Goal: Task Accomplishment & Management: Manage account settings

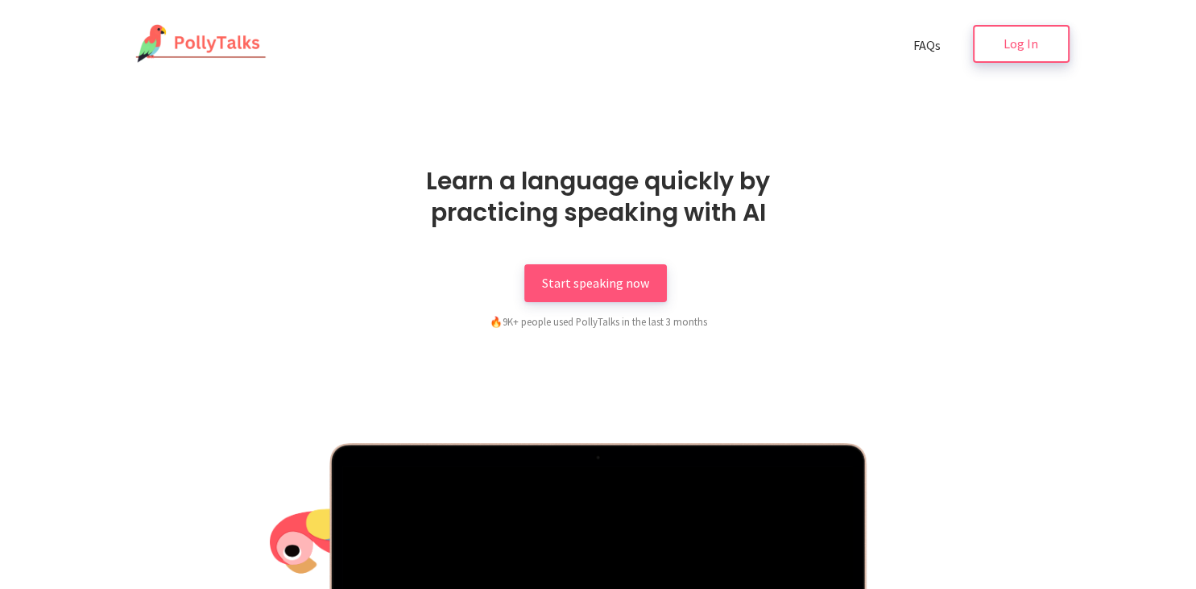
click at [987, 63] on link "Log In" at bounding box center [1021, 44] width 97 height 38
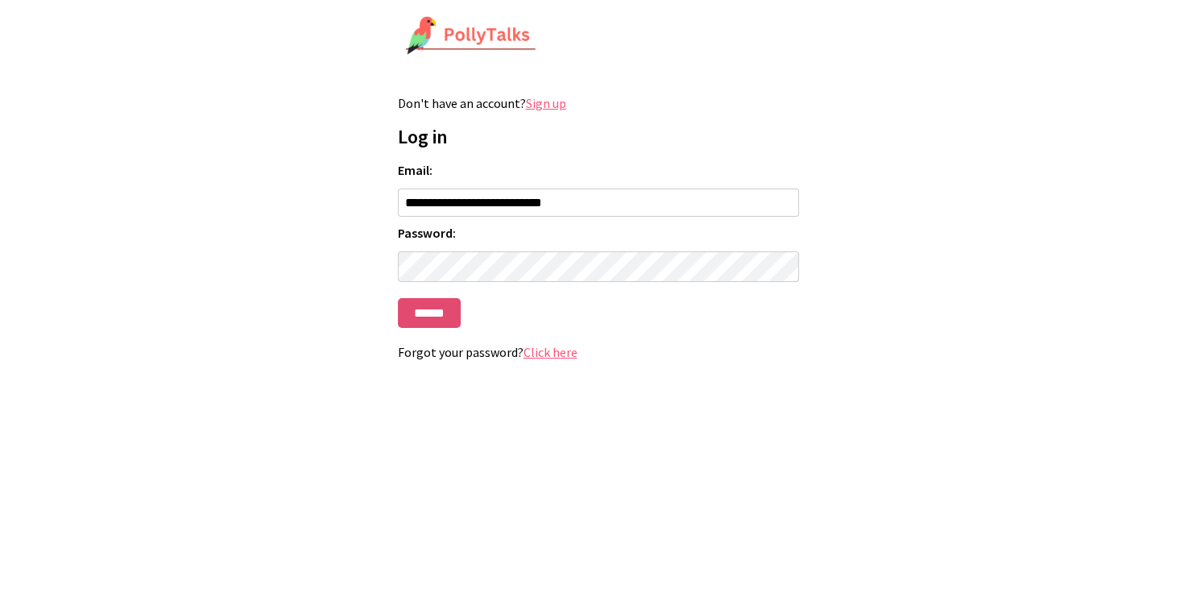
type input "**********"
click at [425, 311] on input "******" at bounding box center [429, 313] width 63 height 30
